Goal: Obtain resource: Obtain resource

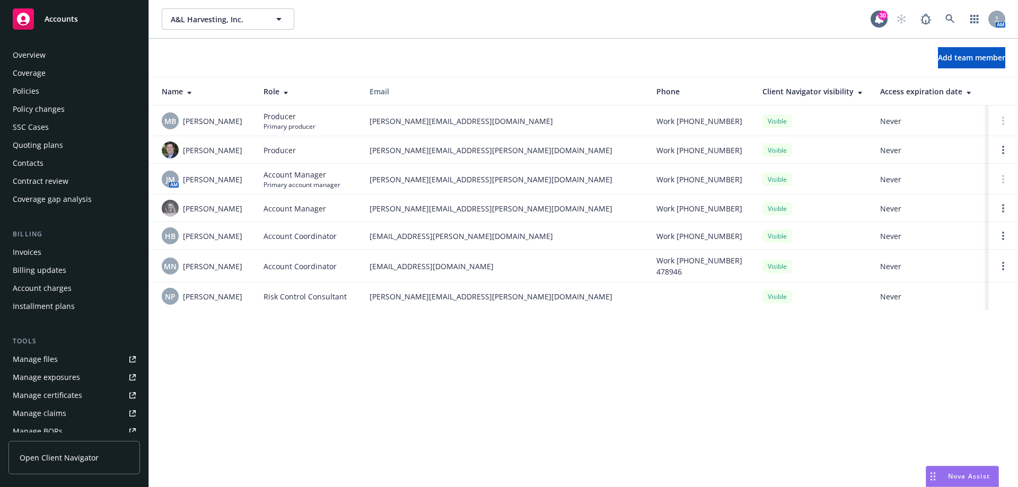
click at [49, 168] on div "Contacts" at bounding box center [74, 163] width 123 height 17
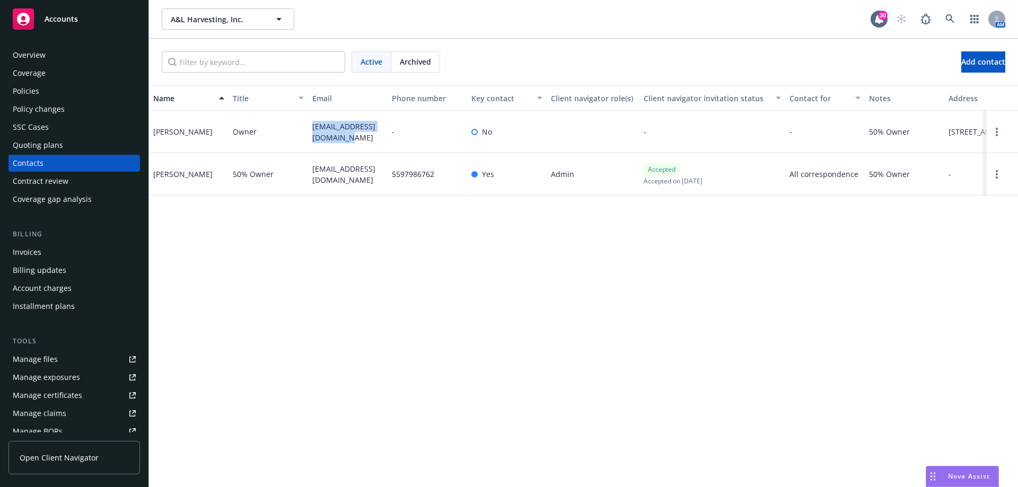
drag, startPoint x: 335, startPoint y: 137, endPoint x: 312, endPoint y: 126, distance: 25.1
click at [312, 126] on span "[EMAIL_ADDRESS][DOMAIN_NAME]" at bounding box center [347, 132] width 71 height 22
click at [364, 211] on div "Name Title Email Phone number Key contact Client navigator role(s) Client navig…" at bounding box center [583, 286] width 869 height 402
drag, startPoint x: 333, startPoint y: 182, endPoint x: 295, endPoint y: 161, distance: 43.4
click at [295, 161] on div "[PERSON_NAME] 50% Owner [EMAIL_ADDRESS][DOMAIN_NAME] 5597986762 Yes Admin Accep…" at bounding box center [583, 174] width 869 height 42
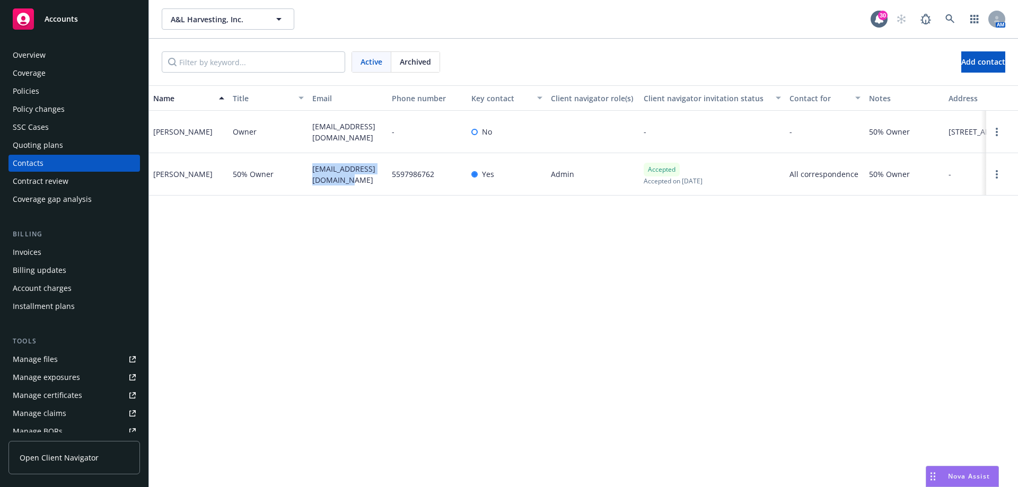
copy div "[EMAIL_ADDRESS][DOMAIN_NAME]"
click at [74, 91] on div "Policies" at bounding box center [74, 91] width 123 height 17
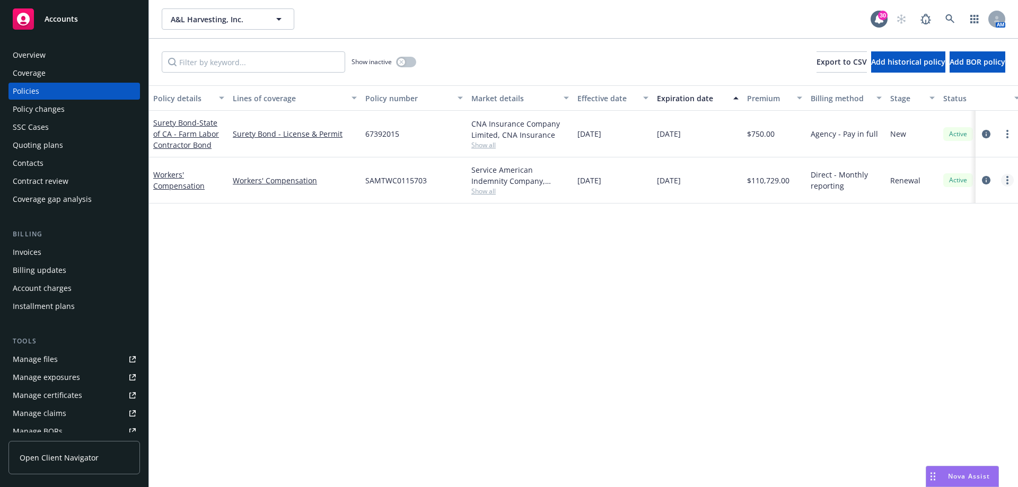
click at [1005, 181] on link "more" at bounding box center [1007, 180] width 13 height 13
click at [928, 329] on link "Copy logging email" at bounding box center [950, 329] width 125 height 21
click at [42, 161] on div "Contacts" at bounding box center [28, 163] width 31 height 17
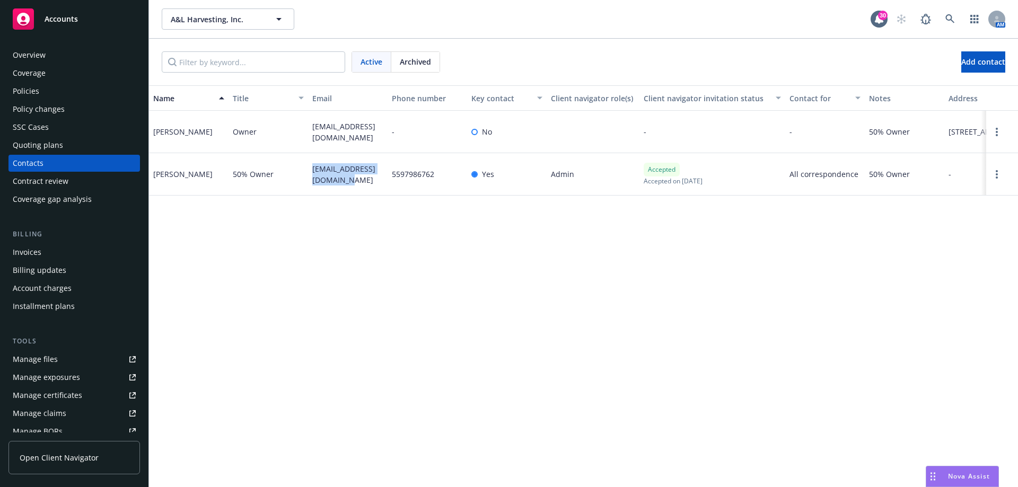
drag, startPoint x: 335, startPoint y: 179, endPoint x: 308, endPoint y: 163, distance: 30.9
click at [308, 163] on div "lidiatceballos@yahoo.com" at bounding box center [348, 174] width 80 height 42
copy span "lidiatceballos@yahoo.com"
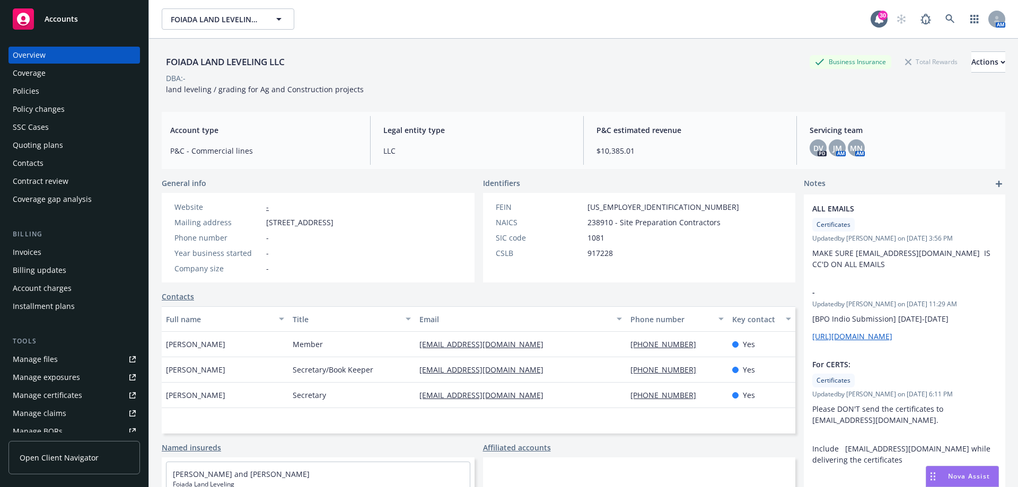
click at [61, 166] on div "Contacts" at bounding box center [74, 163] width 123 height 17
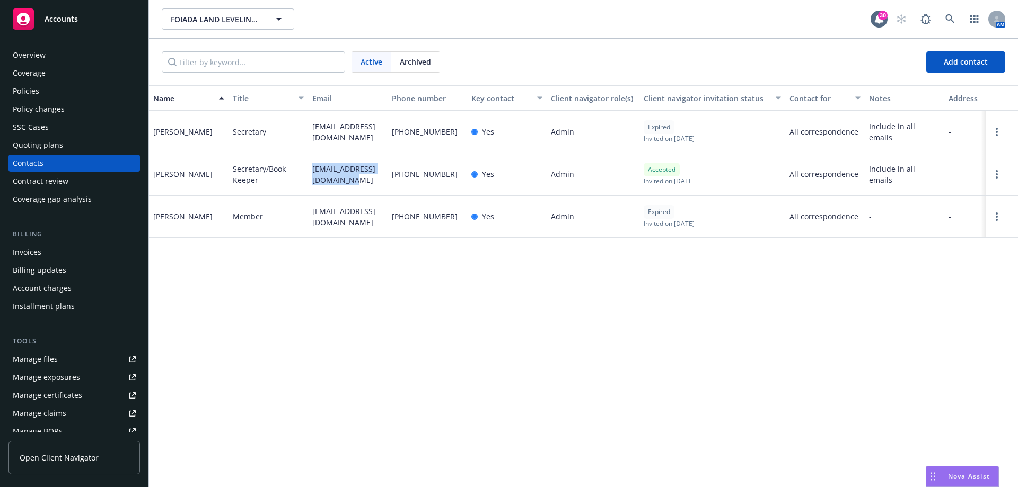
drag, startPoint x: 335, startPoint y: 179, endPoint x: 309, endPoint y: 172, distance: 26.9
click at [309, 172] on div "foiadalvbilling@gmail.com" at bounding box center [348, 174] width 80 height 42
copy span "foiadalvbilling@gmail.com"
click at [309, 313] on div "Name Title Email Phone number Key contact Client navigator role(s) Client navig…" at bounding box center [583, 286] width 869 height 402
drag, startPoint x: 205, startPoint y: 175, endPoint x: 150, endPoint y: 177, distance: 54.6
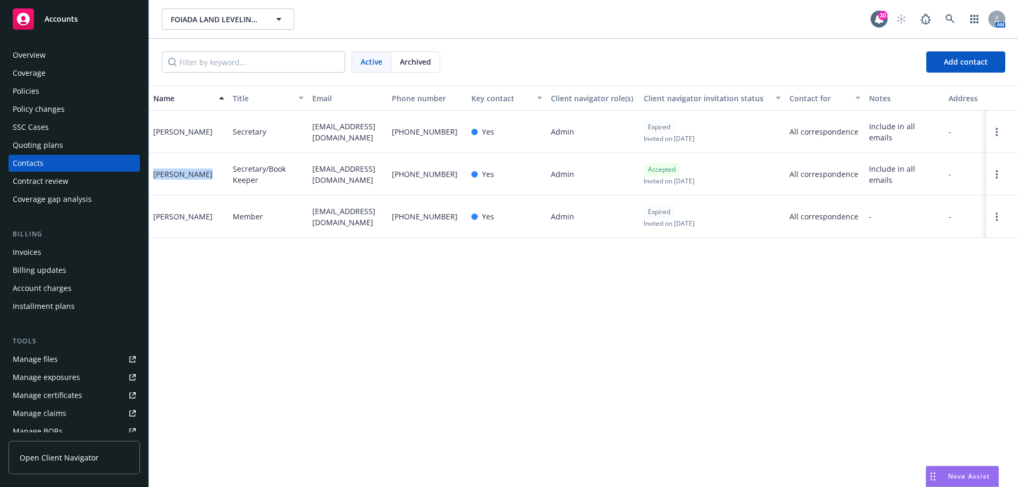
click at [150, 177] on div "Dawn Azevedo" at bounding box center [189, 174] width 80 height 42
copy div "Dawn Azevedo"
click at [374, 133] on div "foiadalv@aol.com" at bounding box center [348, 132] width 80 height 42
drag, startPoint x: 373, startPoint y: 133, endPoint x: 312, endPoint y: 133, distance: 61.0
click at [312, 133] on div "foiadalv@aol.com" at bounding box center [348, 132] width 80 height 42
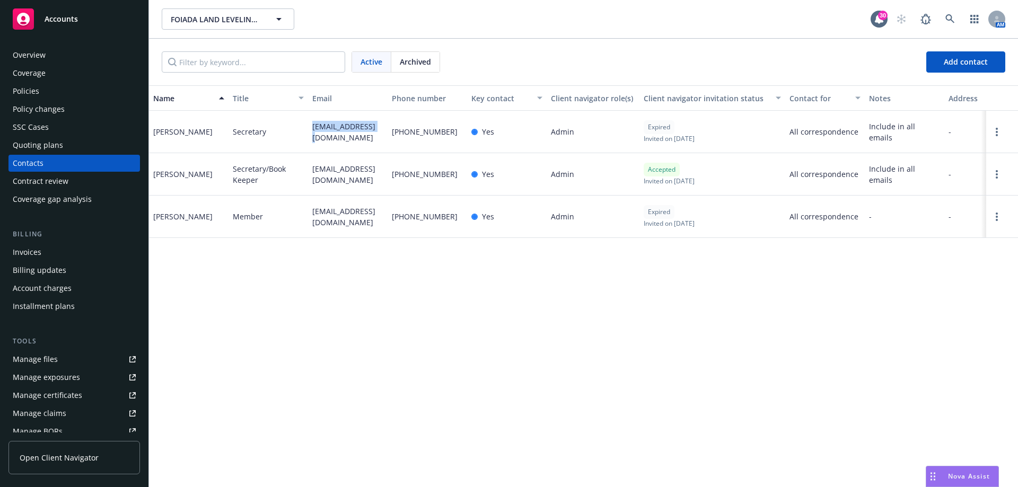
copy span "foiadalv@aol.com"
drag, startPoint x: 204, startPoint y: 132, endPoint x: 148, endPoint y: 137, distance: 55.9
click at [148, 137] on div "Accounts Overview Coverage Policies Policy changes SSC Cases Quoting plans Cont…" at bounding box center [509, 243] width 1018 height 487
click at [209, 212] on div "Matt Foiada" at bounding box center [189, 217] width 80 height 42
drag, startPoint x: 205, startPoint y: 133, endPoint x: 155, endPoint y: 134, distance: 49.8
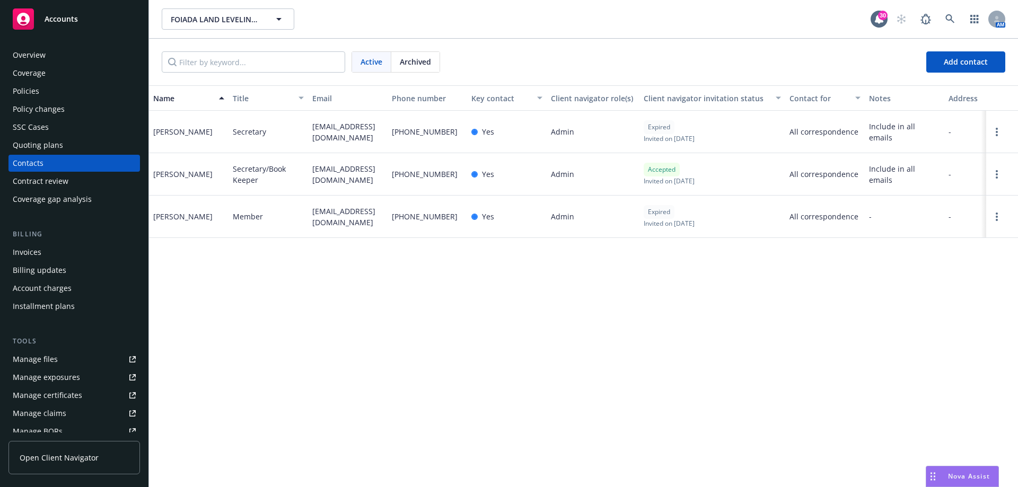
click at [155, 134] on div "Charles Foiada" at bounding box center [189, 132] width 80 height 42
copy div "Charles Foiada"
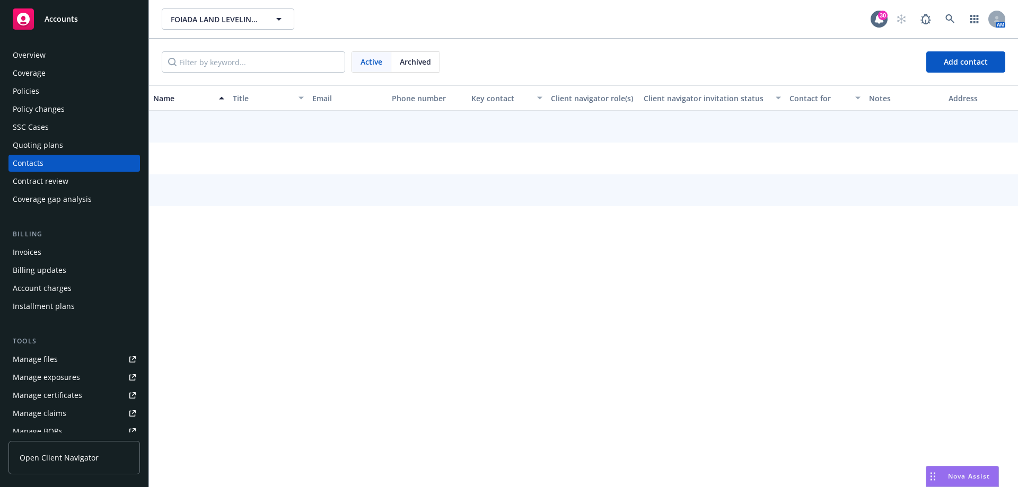
click at [23, 55] on div "Overview" at bounding box center [29, 55] width 33 height 17
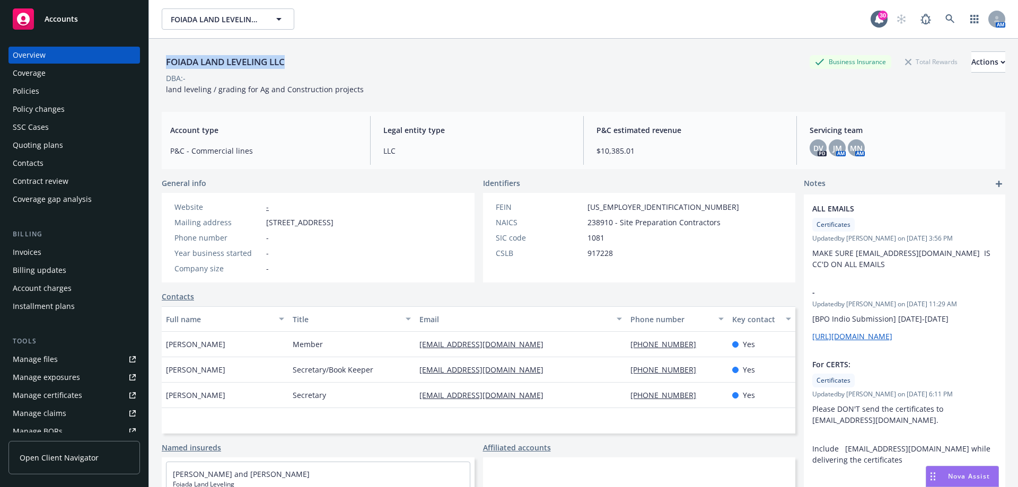
drag, startPoint x: 288, startPoint y: 64, endPoint x: 167, endPoint y: 64, distance: 121.4
click at [167, 64] on div "FOIADA LAND LEVELING LLC" at bounding box center [225, 62] width 127 height 14
copy div "FOIADA LAND LEVELING LLC"
click at [378, 93] on div "FOIADA LAND LEVELING LLC Business Insurance Total Rewards Actions DBA: - land l…" at bounding box center [583, 72] width 843 height 43
drag, startPoint x: 357, startPoint y: 90, endPoint x: 161, endPoint y: 89, distance: 195.6
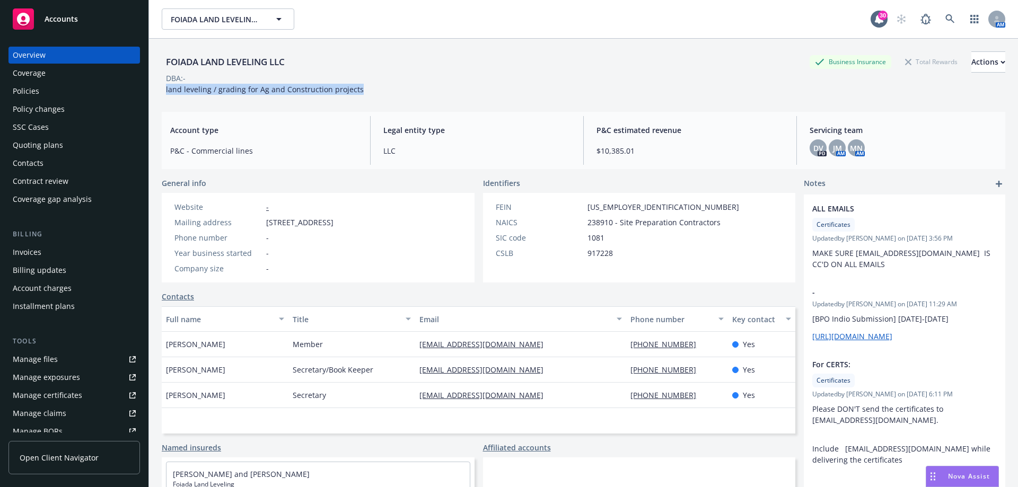
click at [161, 89] on div "FOIADA LAND LEVELING LLC Business Insurance Total Rewards Actions DBA: - land l…" at bounding box center [583, 282] width 869 height 487
copy span "land leveling / grading for Ag and Construction projects"
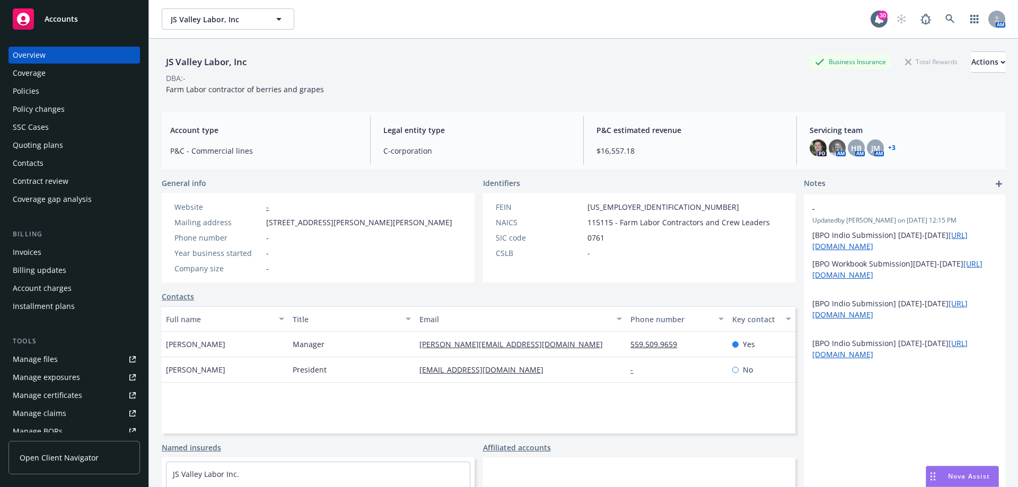
click at [41, 97] on div "Policies" at bounding box center [74, 91] width 123 height 17
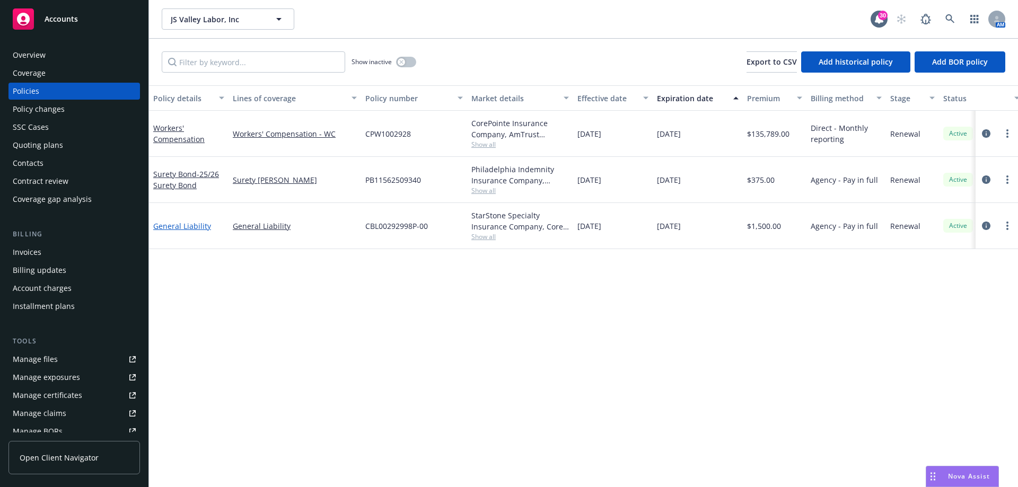
click at [182, 226] on link "General Liability" at bounding box center [182, 226] width 58 height 10
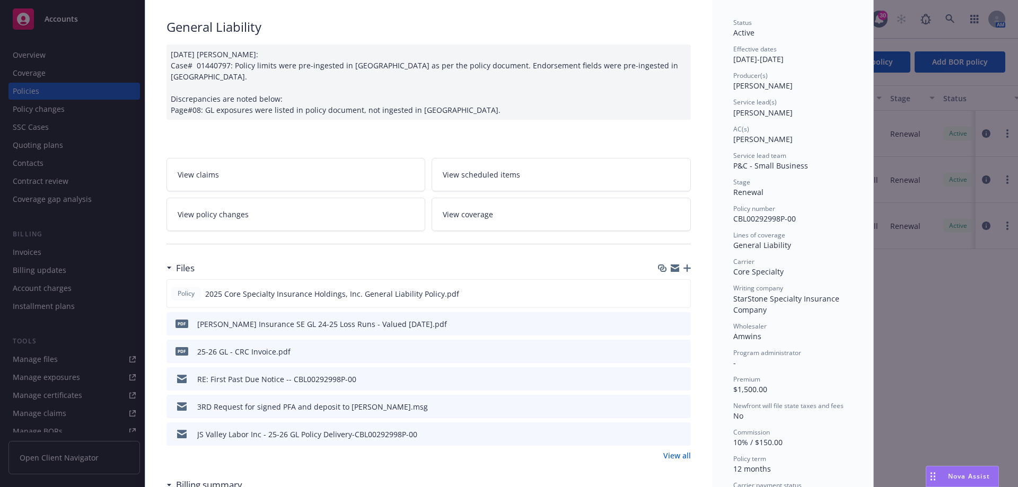
scroll to position [159, 0]
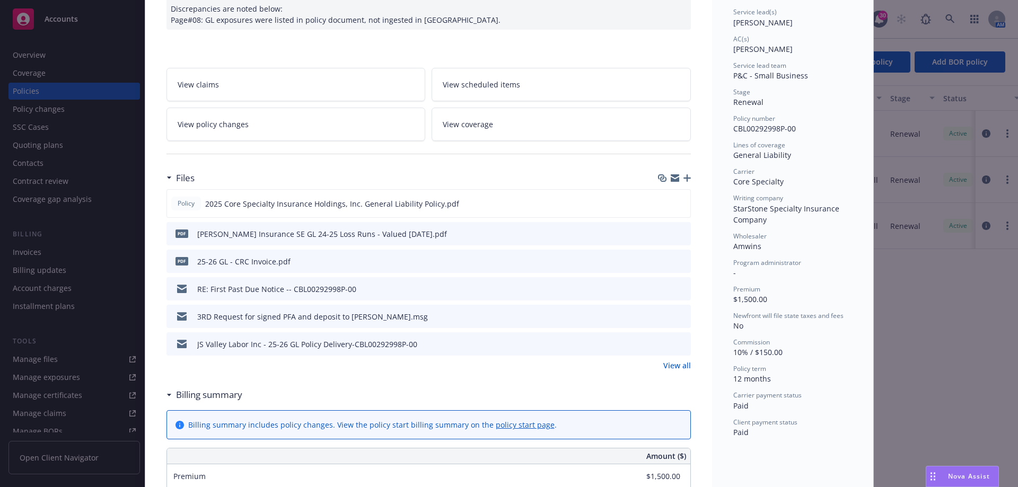
click at [669, 360] on link "View all" at bounding box center [677, 365] width 28 height 11
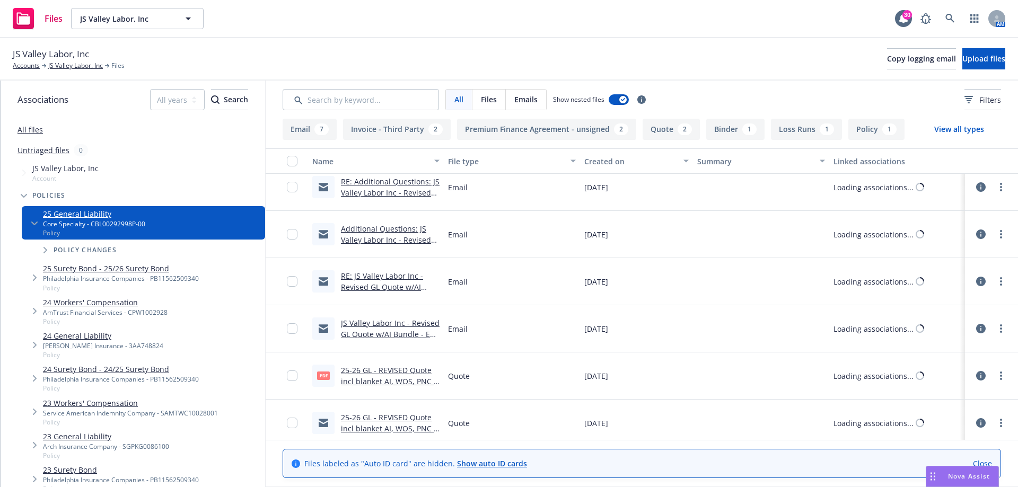
scroll to position [484, 0]
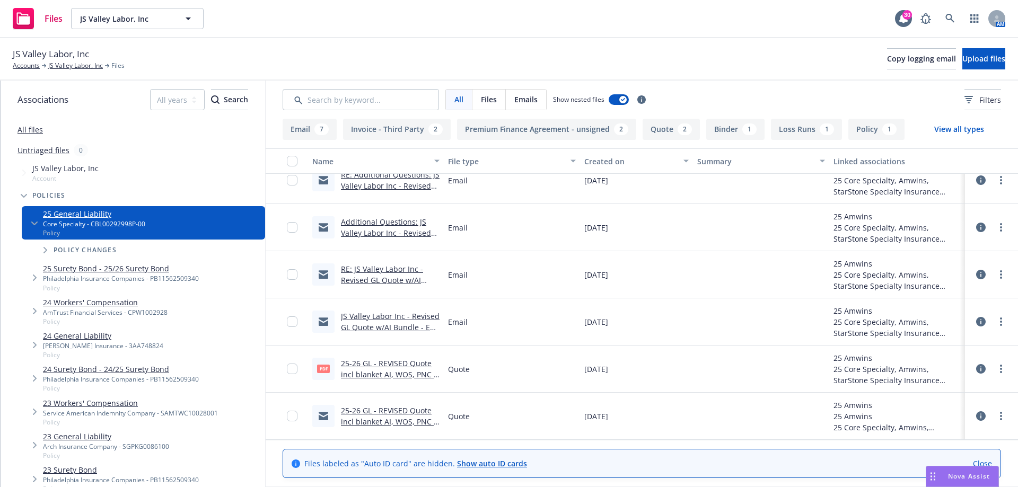
click at [366, 421] on link "25-26 GL - REVISED Quote incl blanket AI, WOS, PNC - $1,762.70 - Email.msg" at bounding box center [388, 421] width 95 height 32
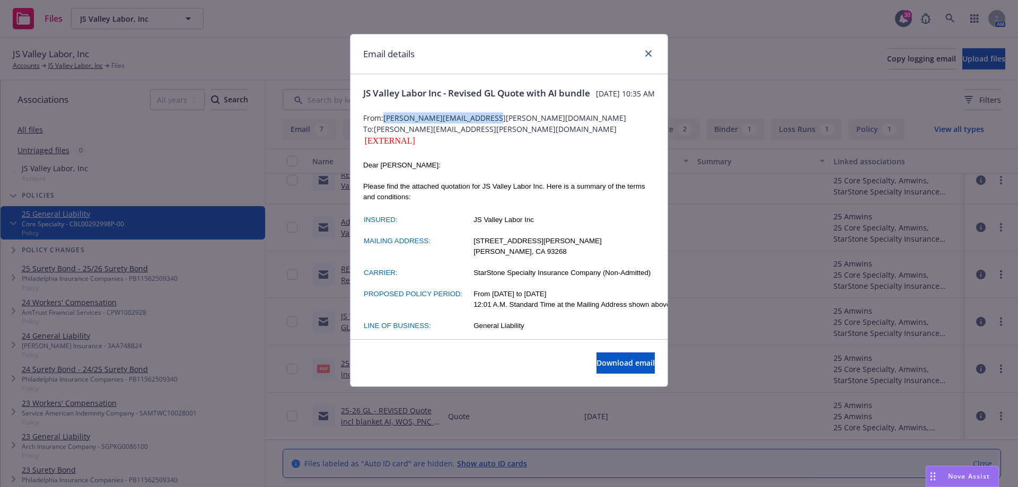
drag, startPoint x: 488, startPoint y: 131, endPoint x: 386, endPoint y: 130, distance: 101.8
click at [386, 123] on span "From: [PERSON_NAME][EMAIL_ADDRESS][PERSON_NAME][DOMAIN_NAME]" at bounding box center [509, 117] width 292 height 11
copy span "[PERSON_NAME][EMAIL_ADDRESS][PERSON_NAME][DOMAIN_NAME]"
